Goal: Submit feedback/report problem: Submit feedback/report problem

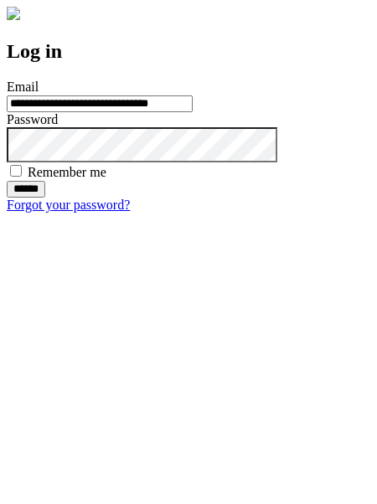
type input "**********"
click at [45, 198] on input "******" at bounding box center [26, 189] width 39 height 17
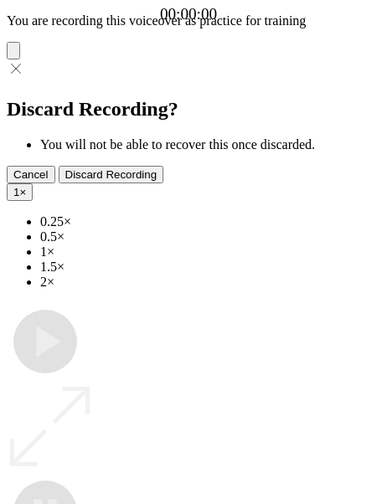
type input "**********"
